Goal: Task Accomplishment & Management: Manage account settings

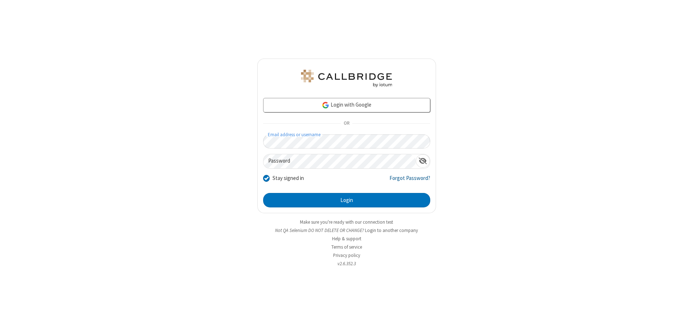
click at [410, 181] on link "Forgot Password?" at bounding box center [410, 181] width 41 height 14
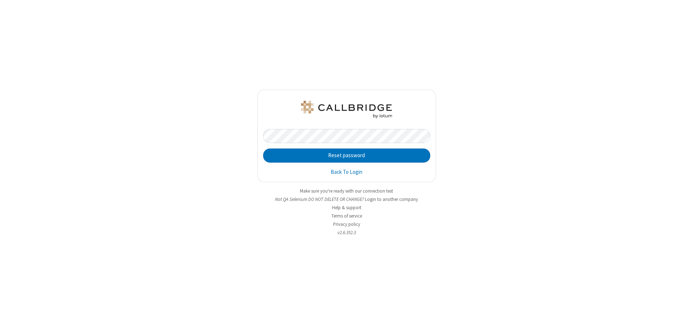
click at [347, 155] on button "Reset password" at bounding box center [346, 155] width 167 height 14
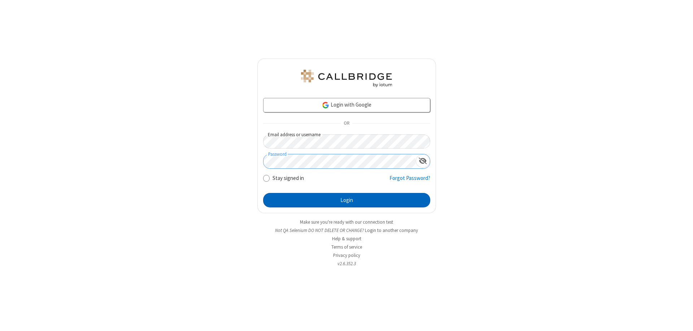
click at [347, 200] on button "Login" at bounding box center [346, 200] width 167 height 14
